Goal: Transaction & Acquisition: Purchase product/service

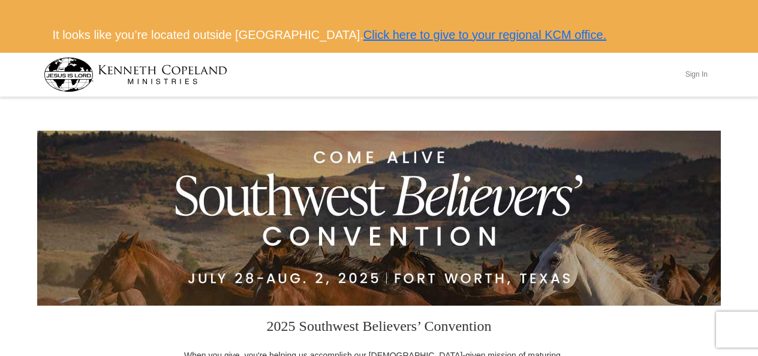
click at [695, 74] on button "Sign In" at bounding box center [697, 74] width 36 height 19
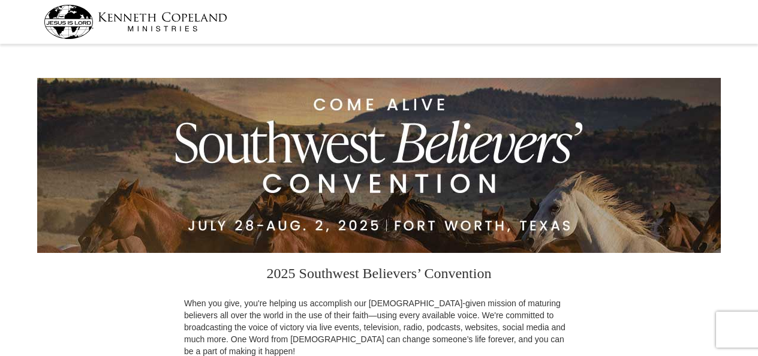
select select "MD"
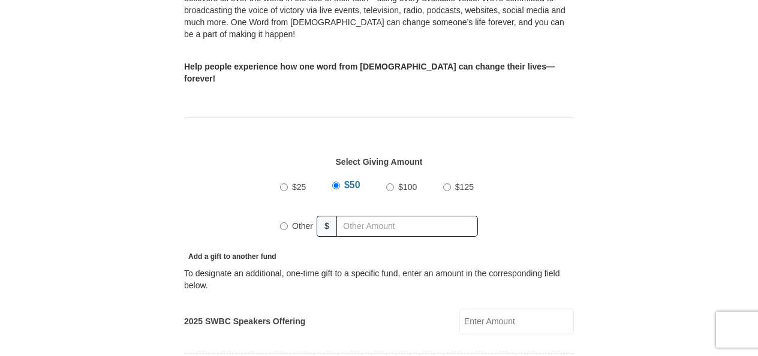
scroll to position [368, 0]
click at [491, 310] on input "2025 SWBC Speakers Offering" at bounding box center [517, 323] width 115 height 26
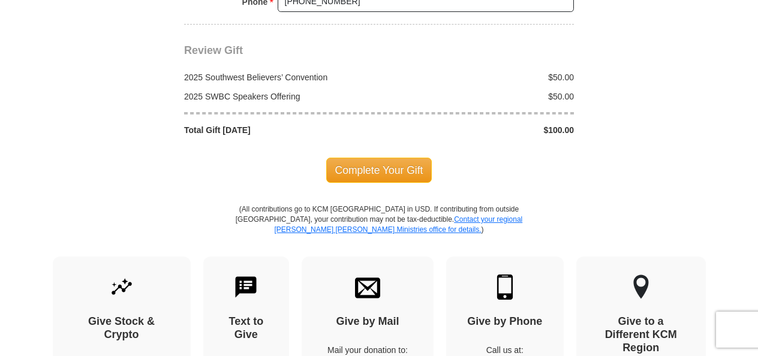
scroll to position [1236, 0]
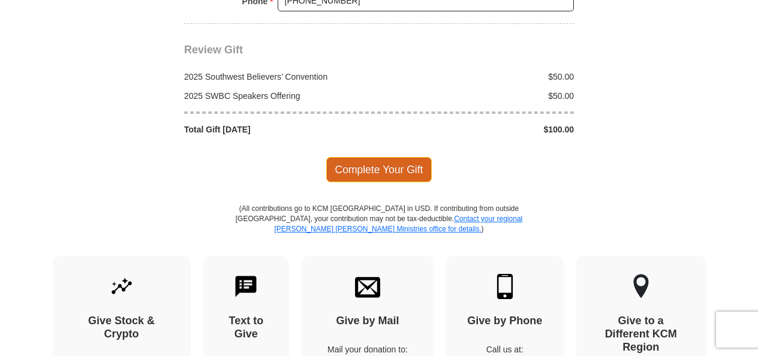
type input "50"
click at [401, 157] on span "Complete Your Gift" at bounding box center [379, 169] width 106 height 25
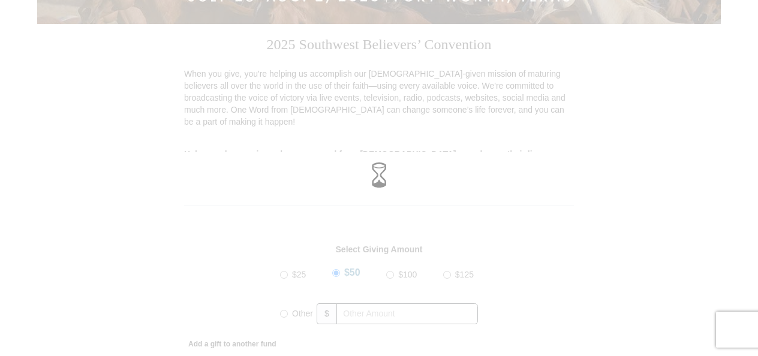
scroll to position [0, 0]
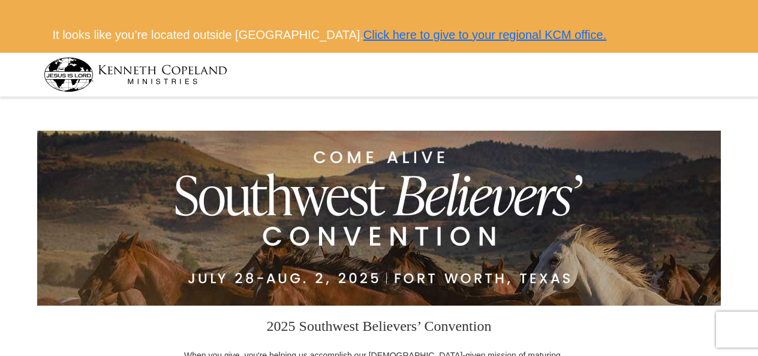
select select "MD"
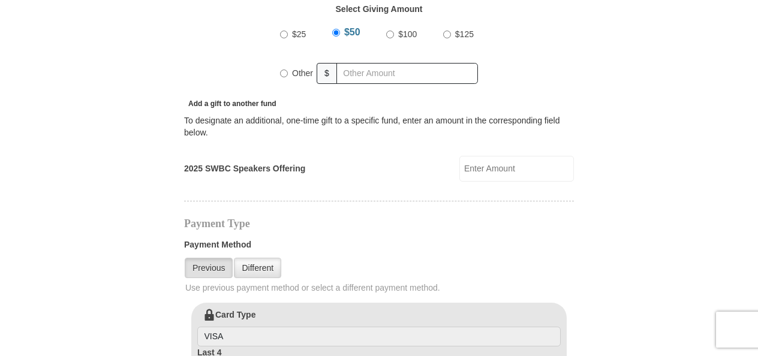
scroll to position [532, 0]
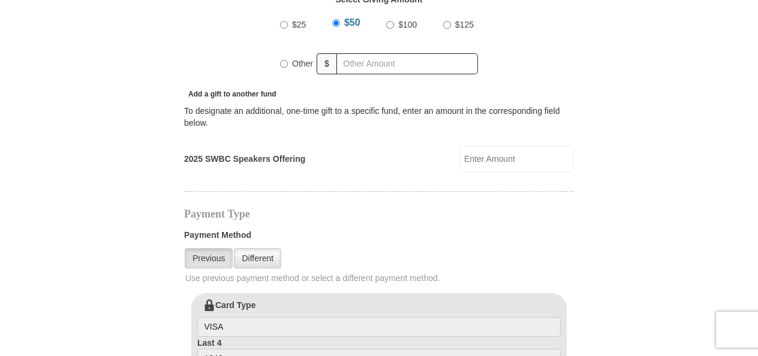
click at [480, 146] on input "2025 SWBC Speakers Offering" at bounding box center [517, 159] width 115 height 26
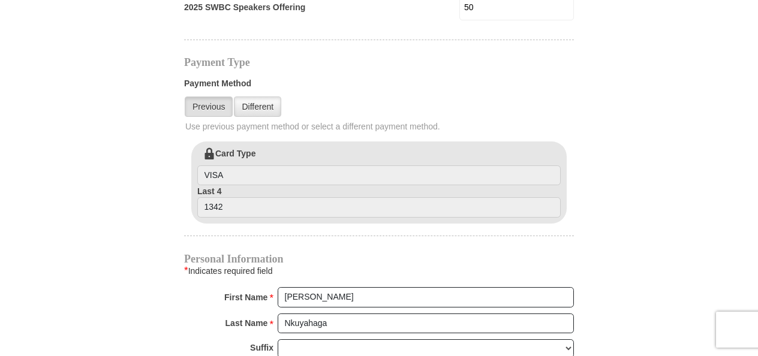
scroll to position [679, 0]
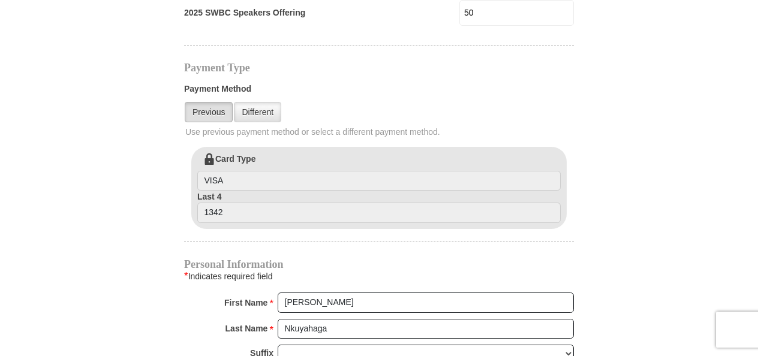
type input "50"
click at [211, 102] on link "Previous" at bounding box center [209, 112] width 48 height 20
click at [222, 102] on link "Previous" at bounding box center [209, 112] width 48 height 20
click at [262, 102] on link "Different" at bounding box center [257, 112] width 47 height 20
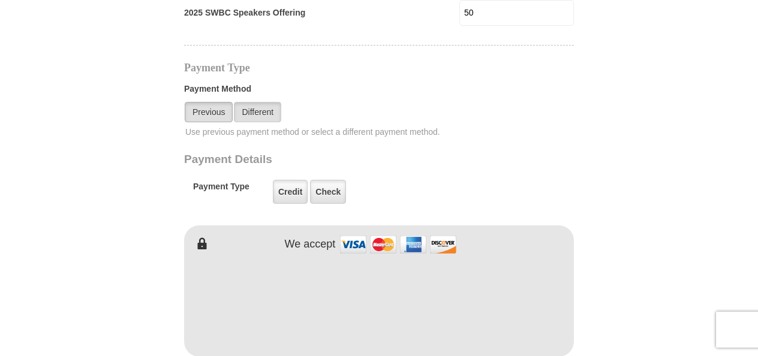
click at [204, 102] on link "Previous" at bounding box center [209, 112] width 48 height 20
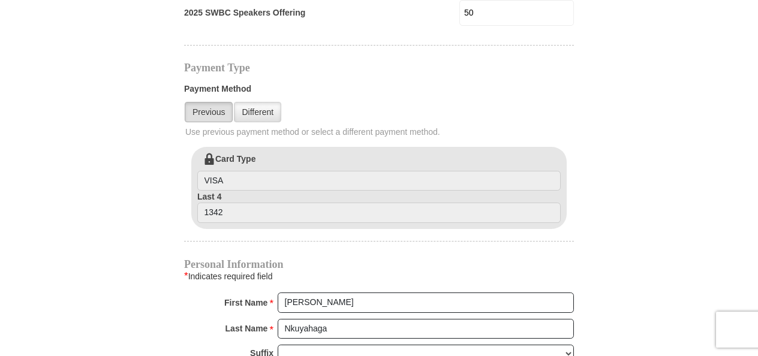
click at [215, 102] on link "Previous" at bounding box center [209, 112] width 48 height 20
click at [221, 102] on link "Previous" at bounding box center [209, 112] width 48 height 20
click at [262, 102] on link "Different" at bounding box center [257, 112] width 47 height 20
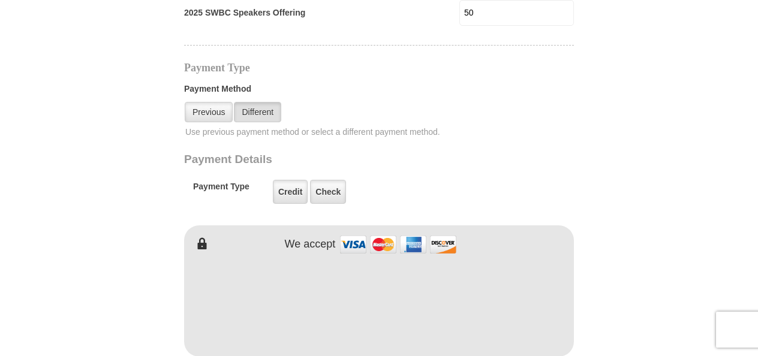
click at [596, 199] on form "2025 Southwest Believers’ Convention When you give, you're helping us accomplis…" at bounding box center [379, 185] width 684 height 1526
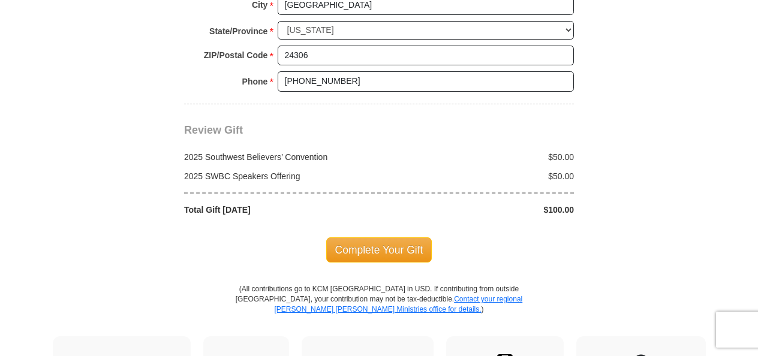
scroll to position [1292, 0]
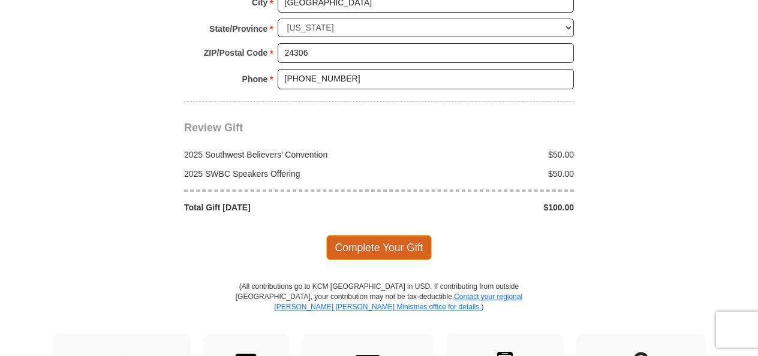
click at [361, 235] on span "Complete Your Gift" at bounding box center [379, 247] width 106 height 25
